Goal: Transaction & Acquisition: Purchase product/service

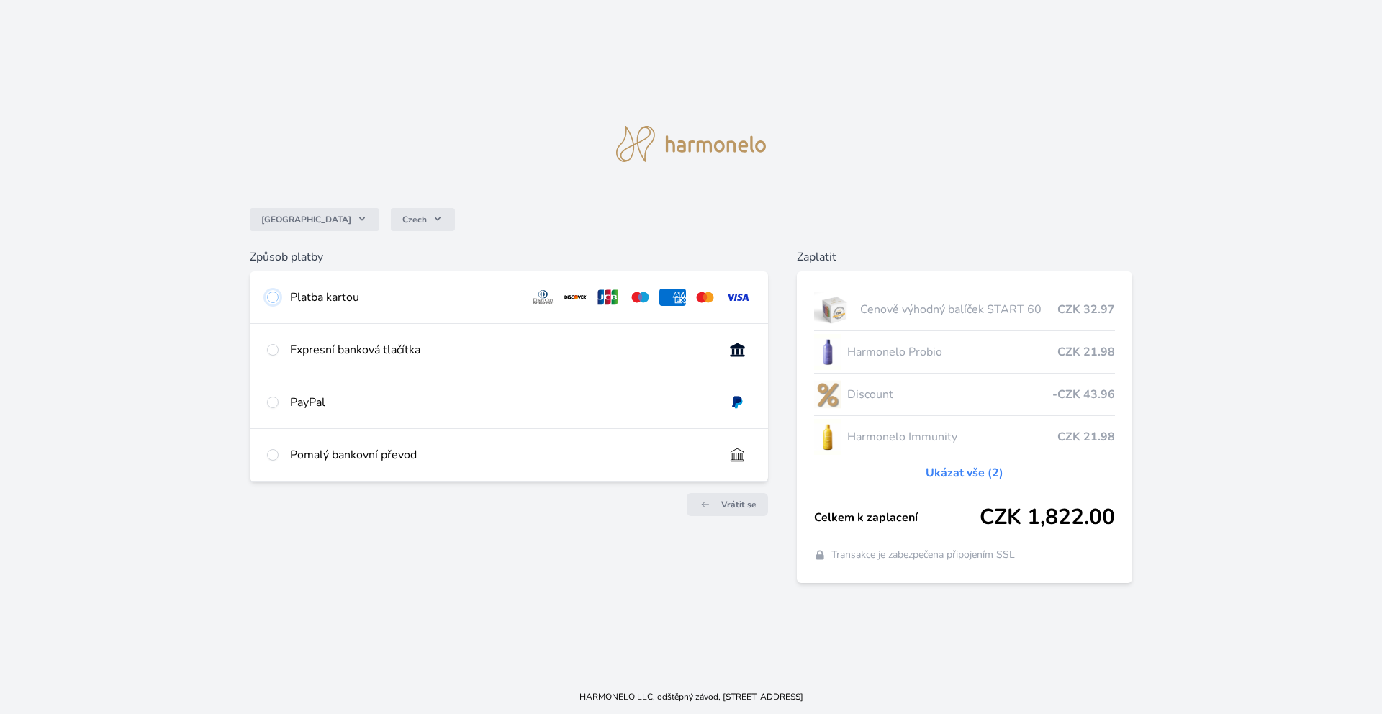
click at [271, 299] on input "radio" at bounding box center [273, 298] width 12 height 12
radio input "true"
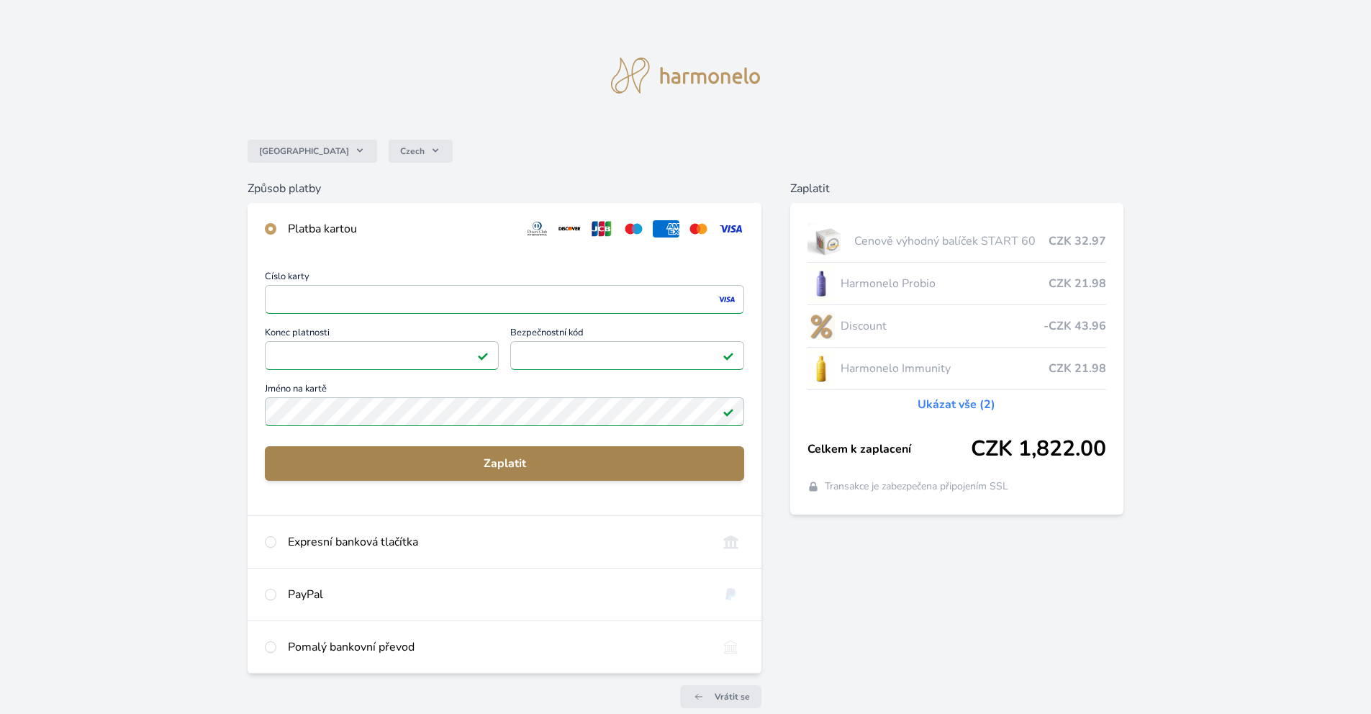
click at [547, 466] on span "Zaplatit" at bounding box center [504, 463] width 456 height 17
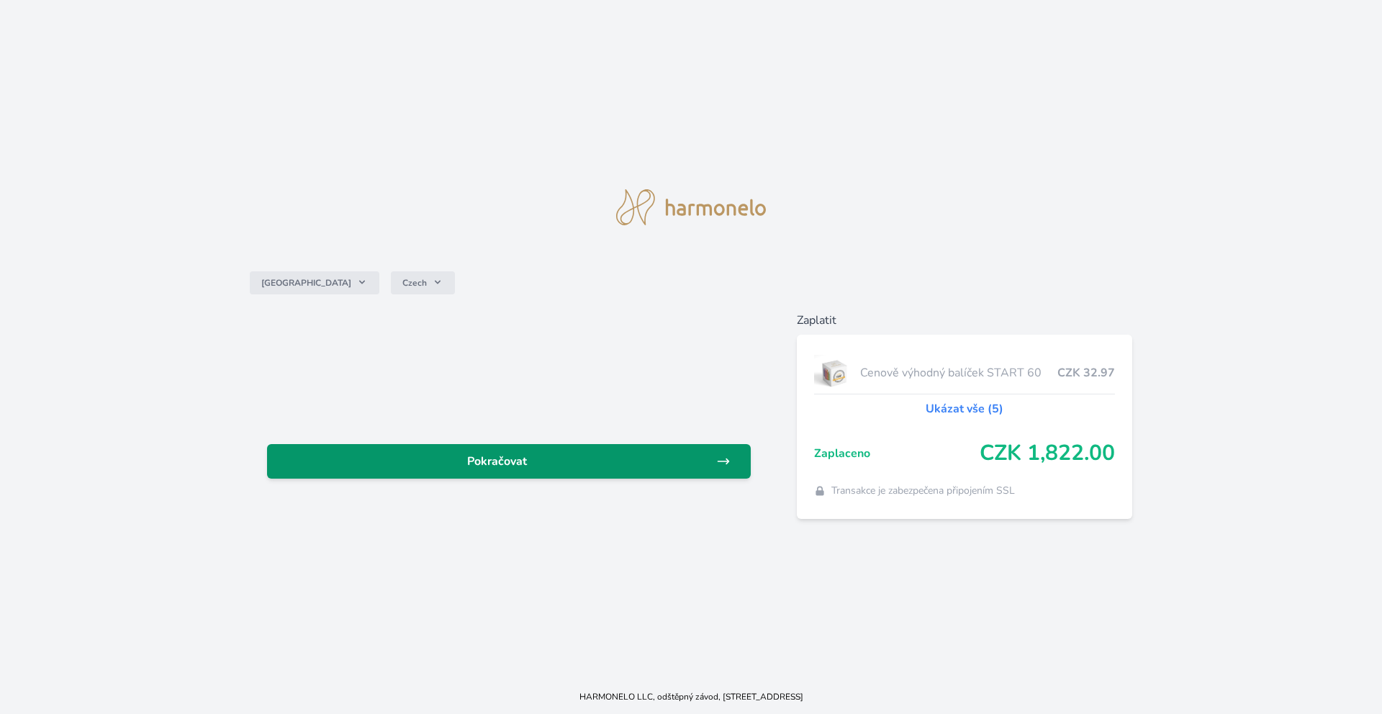
click at [542, 469] on span "Pokračovat" at bounding box center [498, 461] width 438 height 17
